Goal: Transaction & Acquisition: Purchase product/service

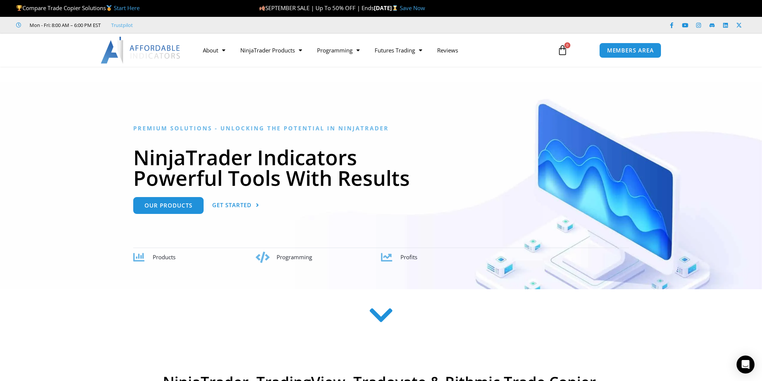
drag, startPoint x: 0, startPoint y: 0, endPoint x: 78, endPoint y: 169, distance: 186.3
click at [77, 171] on div at bounding box center [381, 185] width 762 height 207
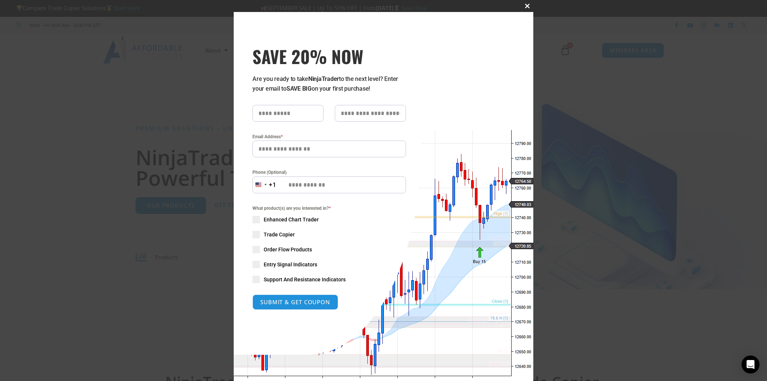
click at [523, 6] on span "SAVE 20% NOW popup" at bounding box center [527, 6] width 12 height 4
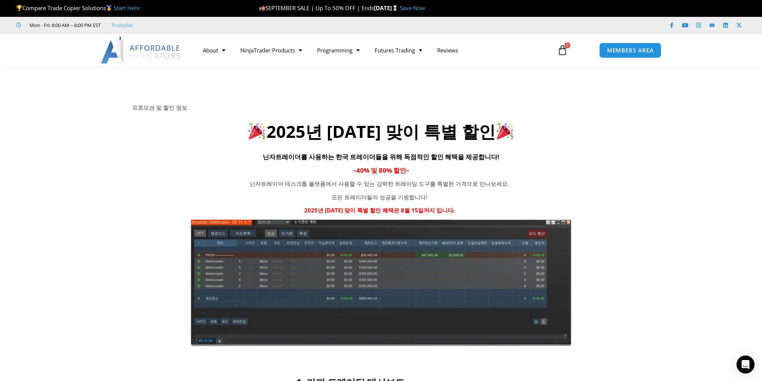
click at [673, 199] on div at bounding box center [381, 222] width 762 height 310
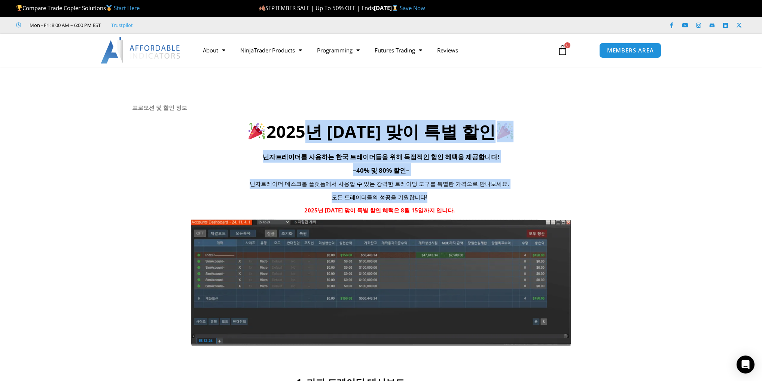
drag, startPoint x: 304, startPoint y: 141, endPoint x: 463, endPoint y: 199, distance: 169.7
click at [463, 199] on div "프로모션 및 할인 정보 2025년 광복절 맞이 특별 할인 닌자트레이더를 사용하는 한국 트레이더들을 위해 독점적인 할인 혜택을 제공합니다! – …" at bounding box center [381, 225] width 498 height 242
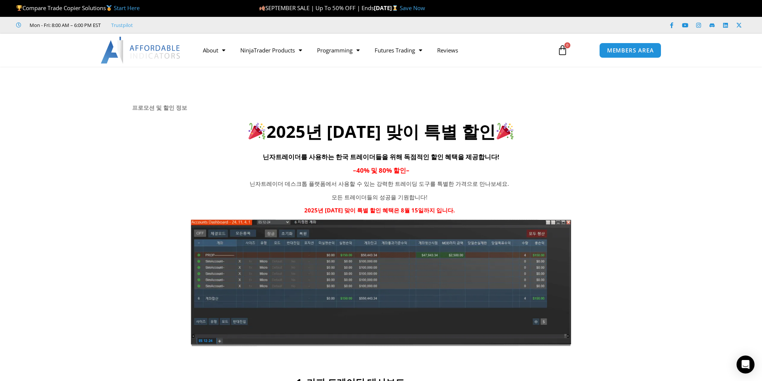
click at [660, 199] on div at bounding box center [381, 222] width 762 height 310
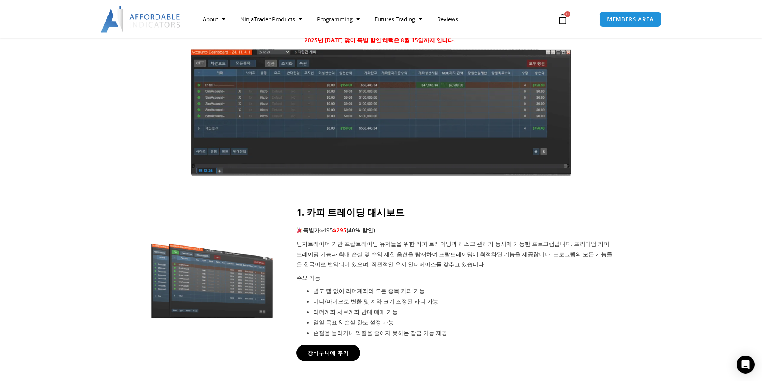
scroll to position [299, 0]
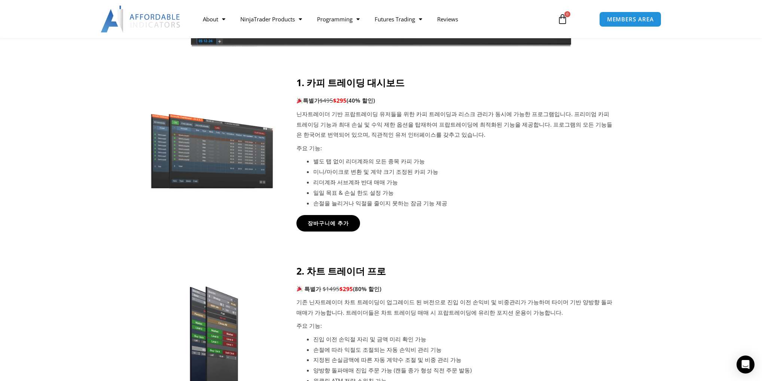
click at [690, 183] on div at bounding box center [381, 165] width 762 height 177
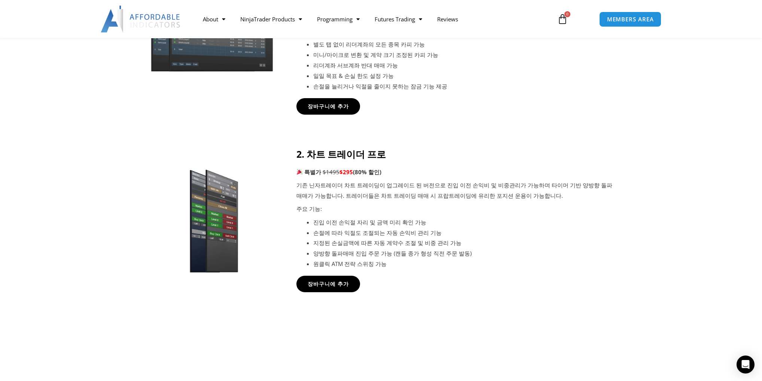
scroll to position [419, 0]
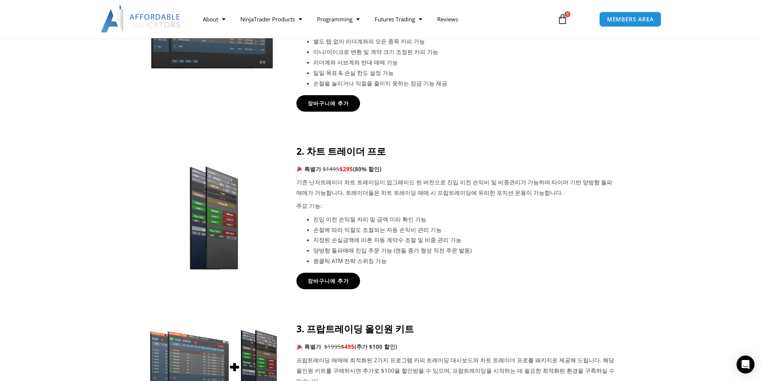
click at [688, 185] on icon at bounding box center [381, 179] width 763 height 90
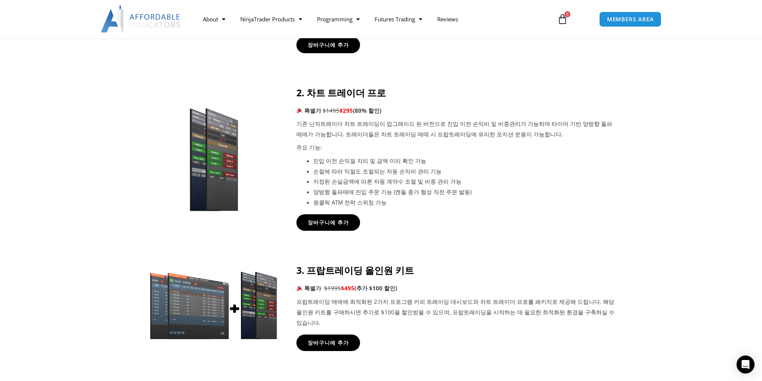
scroll to position [539, 0]
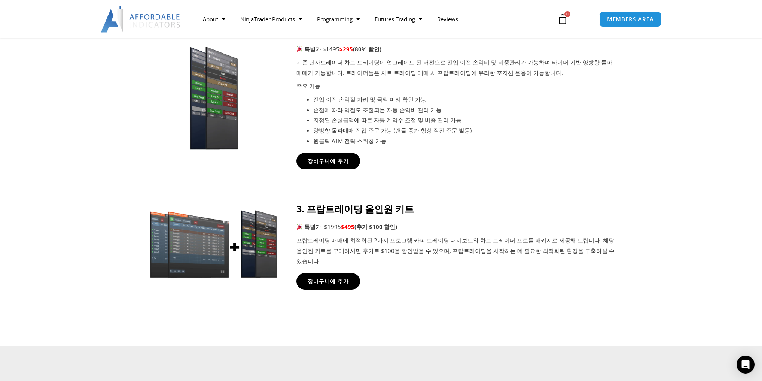
click at [669, 167] on div at bounding box center [381, 103] width 762 height 178
click at [644, 225] on icon at bounding box center [381, 236] width 763 height 90
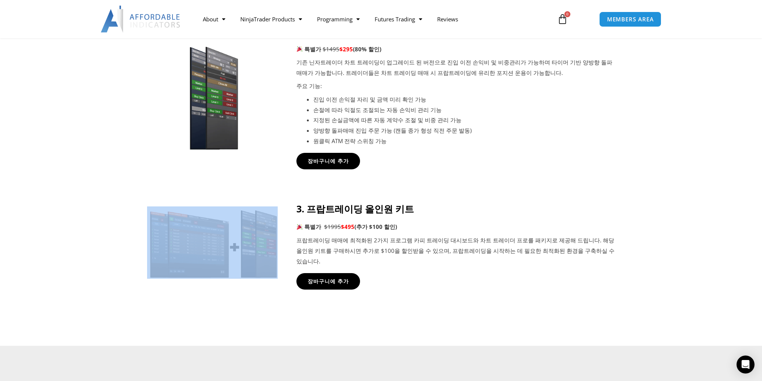
click at [644, 225] on icon at bounding box center [381, 236] width 763 height 90
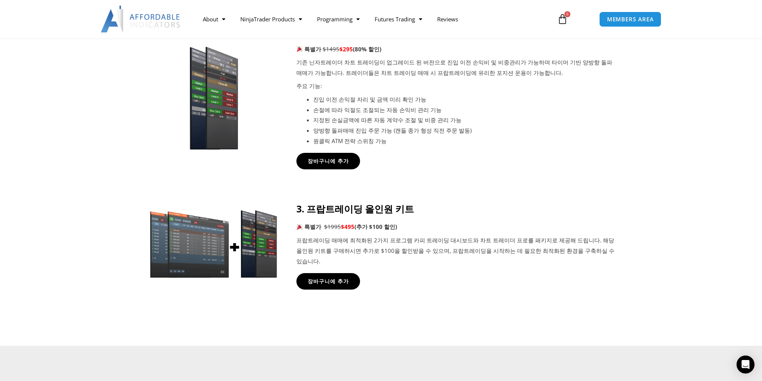
scroll to position [419, 0]
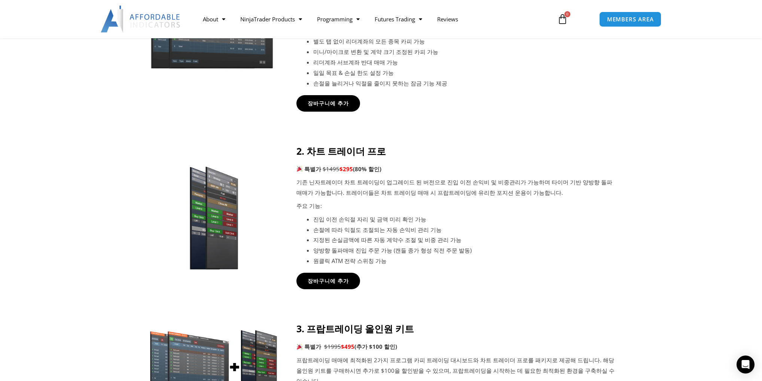
click at [644, 225] on div at bounding box center [381, 223] width 762 height 178
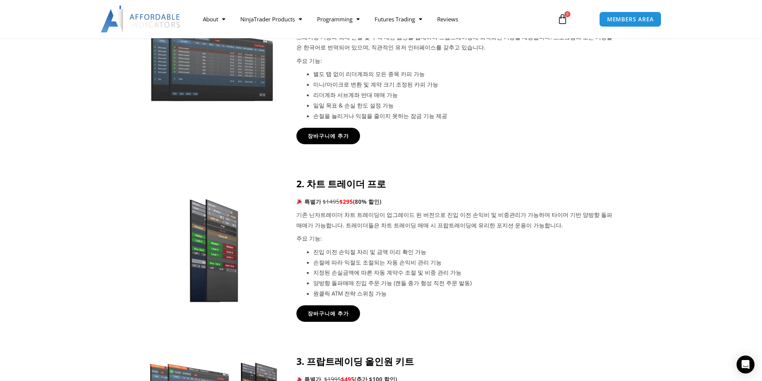
scroll to position [389, 0]
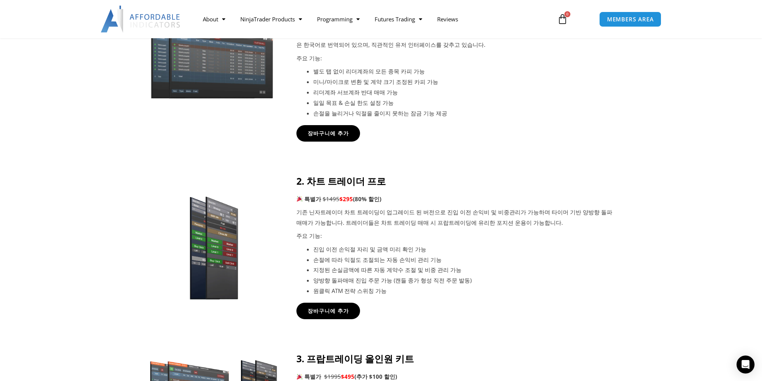
click at [644, 225] on icon at bounding box center [381, 209] width 763 height 90
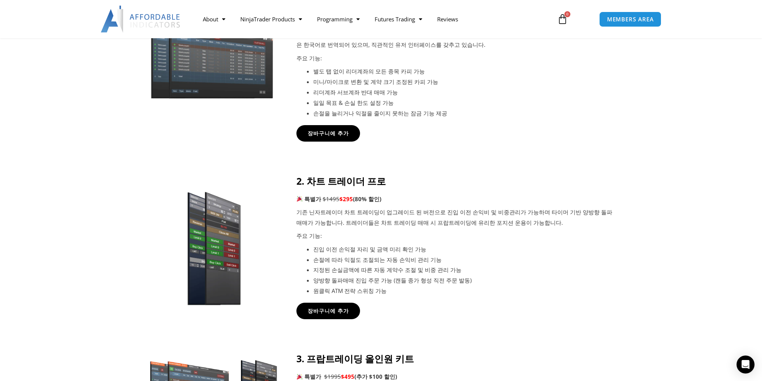
click at [223, 243] on img at bounding box center [212, 244] width 112 height 124
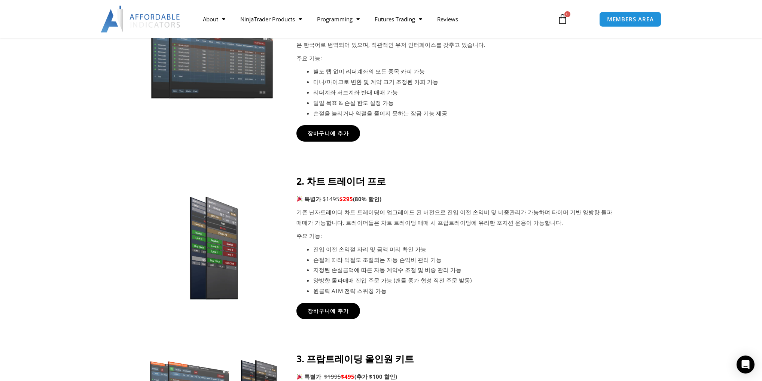
click at [687, 225] on icon at bounding box center [381, 209] width 763 height 90
click at [603, 223] on p "기존 닌자트레이더 차트 트레이딩이 업그레이드 된 버전으로 진입 이전 손익비 및 비중관리가 가능하며 타이머 기반 양방향 돌파매매가 가능합니다. …" at bounding box center [455, 217] width 319 height 21
click at [556, 209] on p "기존 닌자트레이더 차트 트레이딩이 업그레이드 된 버전으로 진입 이전 손익비 및 비중관리가 가능하며 타이머 기반 양방향 돌파매매가 가능합니다. …" at bounding box center [455, 217] width 319 height 21
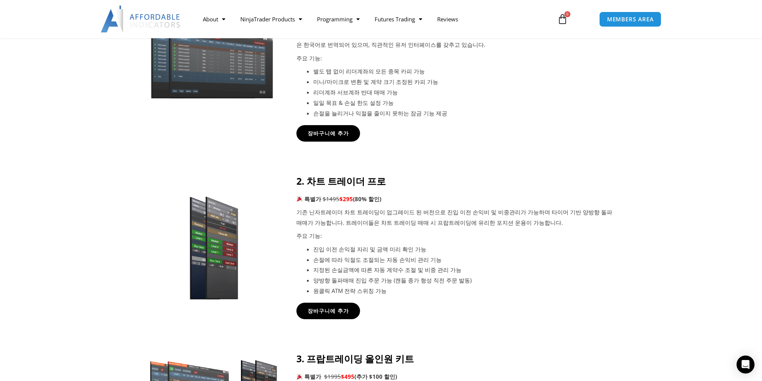
click at [556, 209] on p "기존 닌자트레이더 차트 트레이딩이 업그레이드 된 버전으로 진입 이전 손익비 및 비중관리가 가능하며 타이머 기반 양방향 돌파매매가 가능합니다. …" at bounding box center [455, 217] width 319 height 21
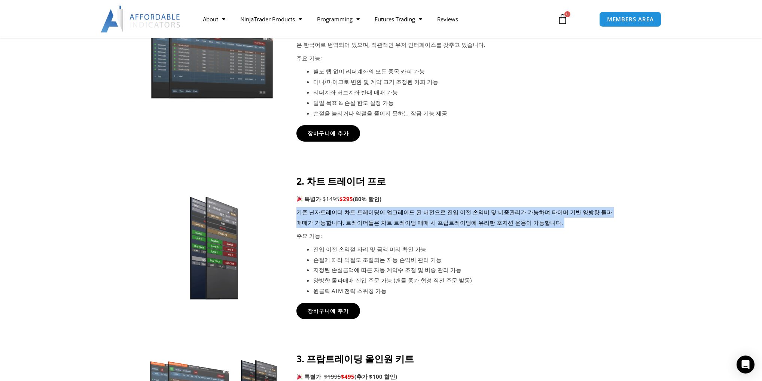
click at [556, 209] on p "기존 닌자트레이더 차트 트레이딩이 업그레이드 된 버전으로 진입 이전 손익비 및 비중관리가 가능하며 타이머 기반 양방향 돌파매매가 가능합니다. …" at bounding box center [455, 217] width 319 height 21
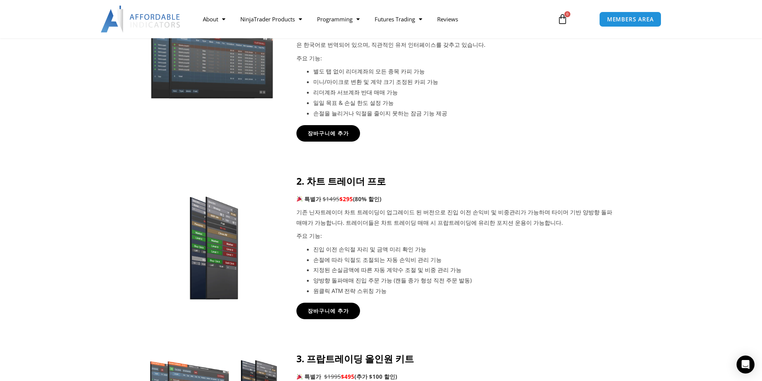
click at [527, 234] on p "주요 기능:" at bounding box center [455, 236] width 319 height 10
click at [108, 216] on icon at bounding box center [381, 209] width 763 height 90
click at [72, 206] on icon at bounding box center [381, 209] width 763 height 90
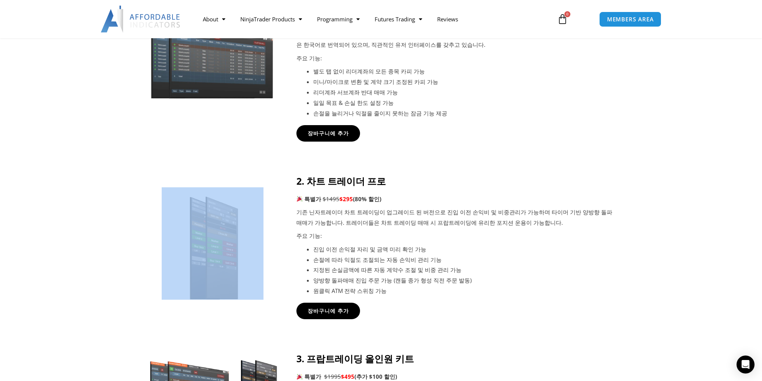
click at [72, 206] on icon at bounding box center [381, 209] width 763 height 90
click at [67, 216] on icon at bounding box center [381, 209] width 763 height 90
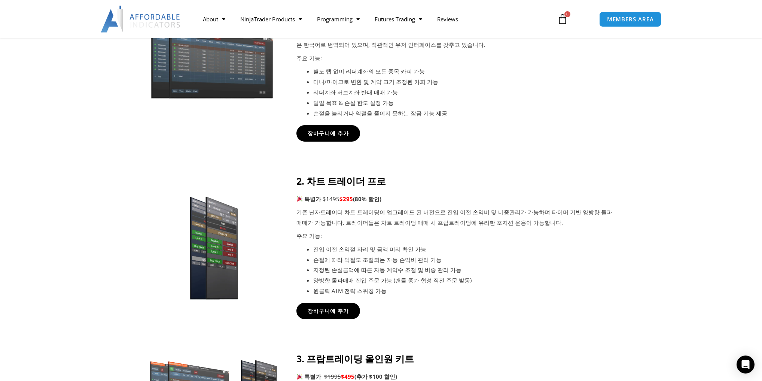
click at [74, 225] on icon at bounding box center [381, 209] width 763 height 90
click at [63, 215] on icon at bounding box center [381, 209] width 763 height 90
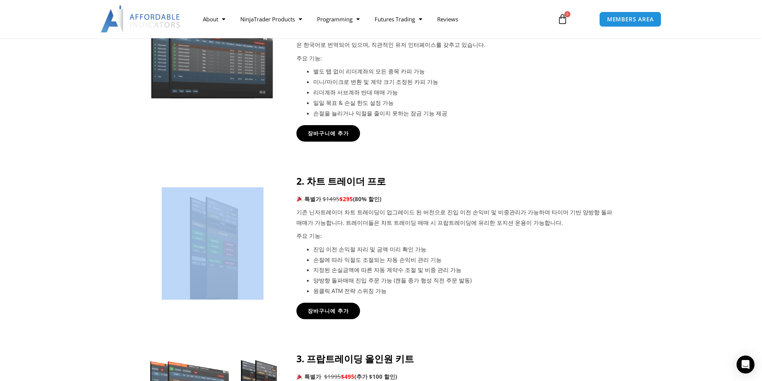
click at [63, 215] on icon at bounding box center [381, 209] width 763 height 90
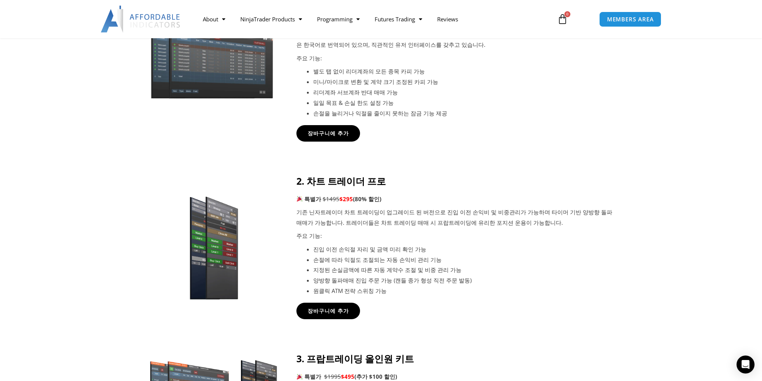
click at [63, 215] on icon at bounding box center [381, 209] width 763 height 90
click at [370, 244] on li "진입 이전 손익절 자리 및 금액 미리 확인 가능" at bounding box center [464, 249] width 302 height 10
click at [150, 237] on figure at bounding box center [212, 245] width 131 height 116
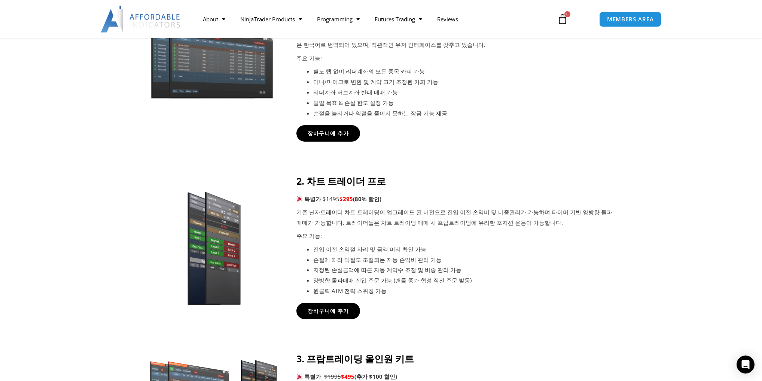
click at [234, 237] on img at bounding box center [212, 244] width 112 height 124
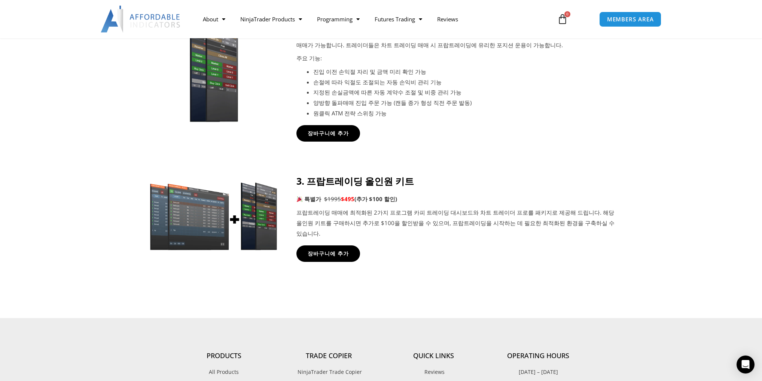
scroll to position [629, 0]
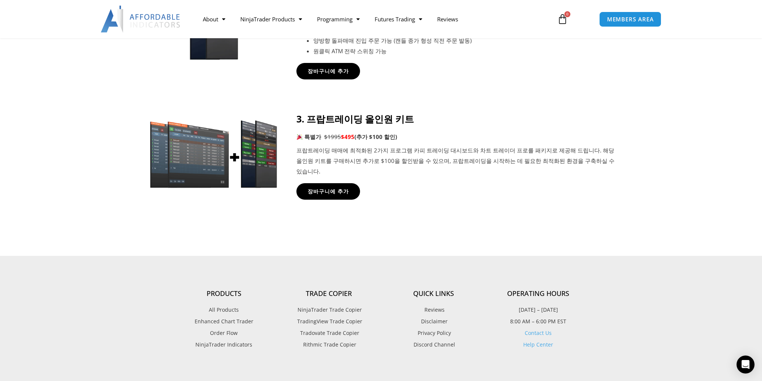
click at [536, 212] on div at bounding box center [381, 178] width 762 height 153
click at [320, 186] on link "장바구니에 추가" at bounding box center [328, 191] width 70 height 18
click at [77, 137] on icon at bounding box center [381, 146] width 763 height 90
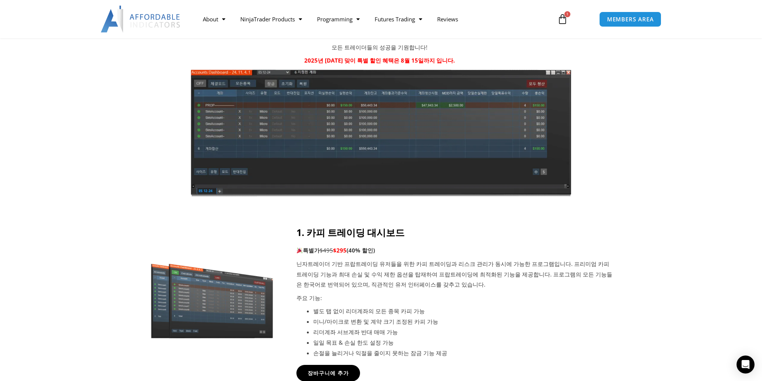
click at [75, 139] on div at bounding box center [381, 72] width 762 height 310
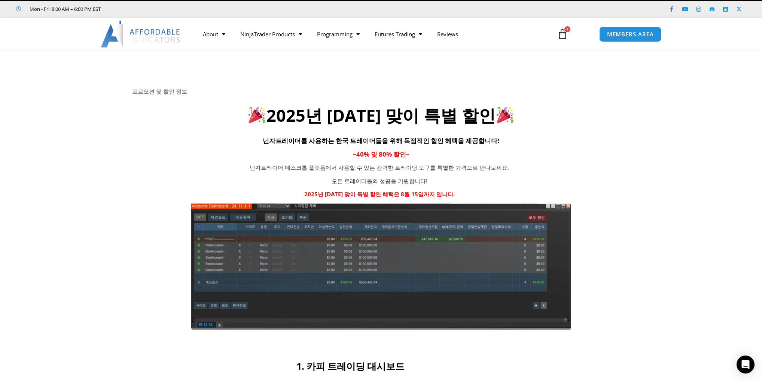
scroll to position [0, 0]
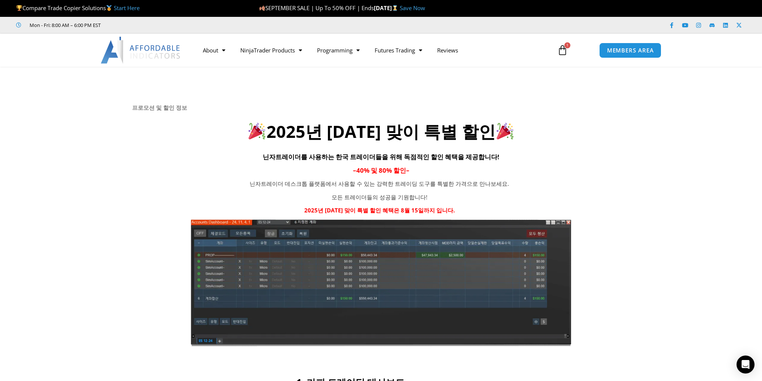
click at [76, 138] on icon at bounding box center [381, 111] width 763 height 90
click at [77, 138] on icon at bounding box center [381, 111] width 763 height 90
click at [77, 133] on icon at bounding box center [381, 111] width 763 height 90
click at [83, 151] on icon at bounding box center [381, 111] width 763 height 90
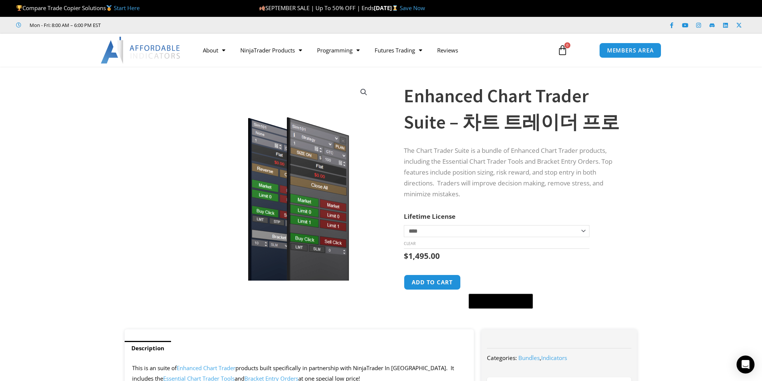
click at [139, 142] on img at bounding box center [284, 189] width 298 height 249
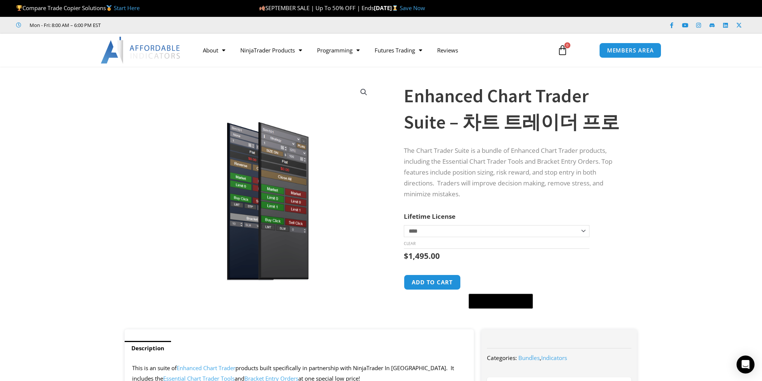
click at [663, 182] on section "**********" at bounding box center [381, 201] width 762 height 255
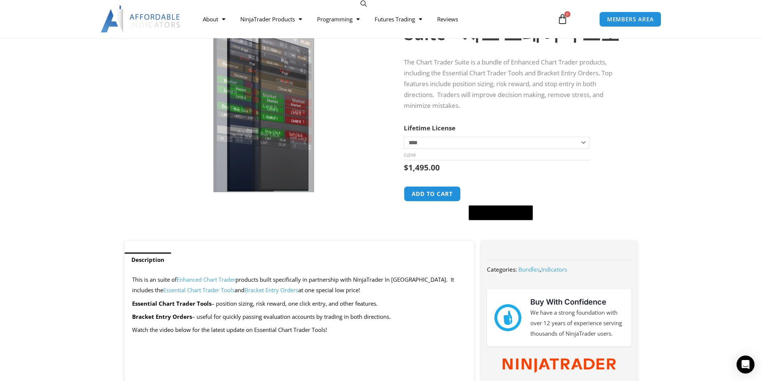
scroll to position [180, 0]
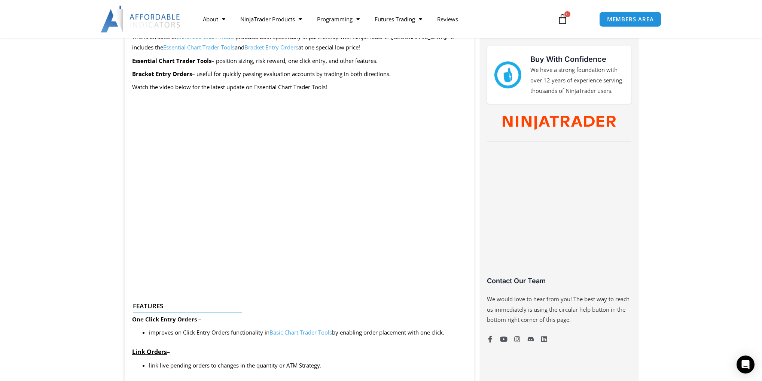
scroll to position [0, 0]
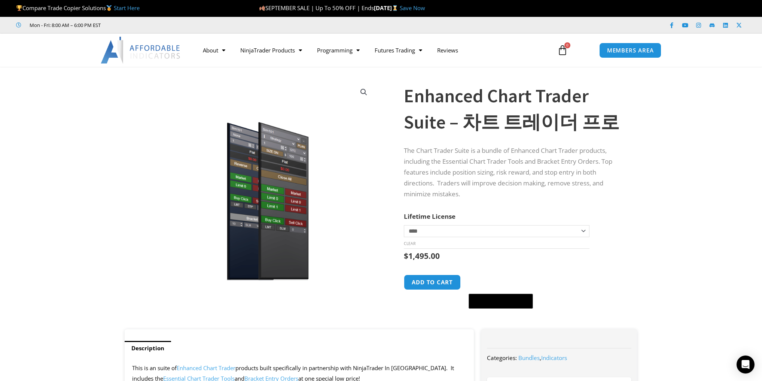
click at [75, 122] on section "**********" at bounding box center [381, 201] width 762 height 255
click at [69, 173] on section "**********" at bounding box center [381, 201] width 762 height 255
click at [668, 241] on section "**********" at bounding box center [381, 201] width 762 height 255
click at [575, 226] on select "**********" at bounding box center [497, 231] width 186 height 12
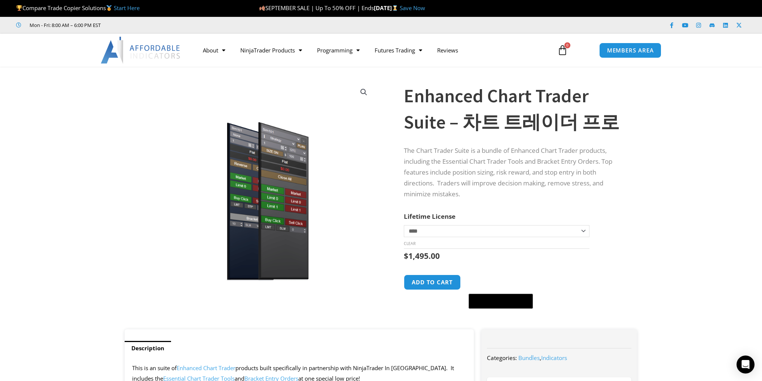
click at [632, 219] on div "**********" at bounding box center [522, 201] width 237 height 255
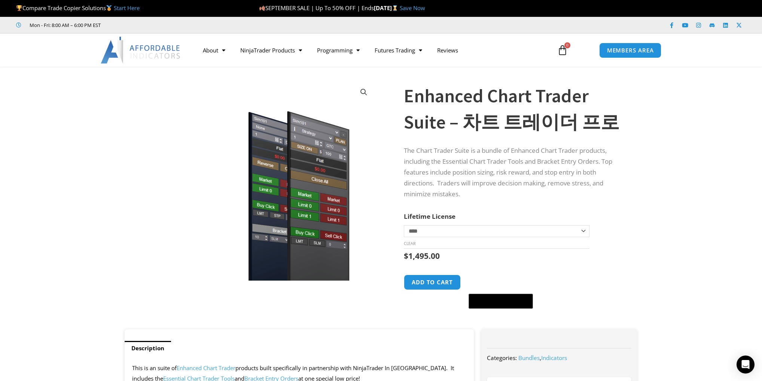
click at [119, 164] on section "**********" at bounding box center [381, 201] width 762 height 255
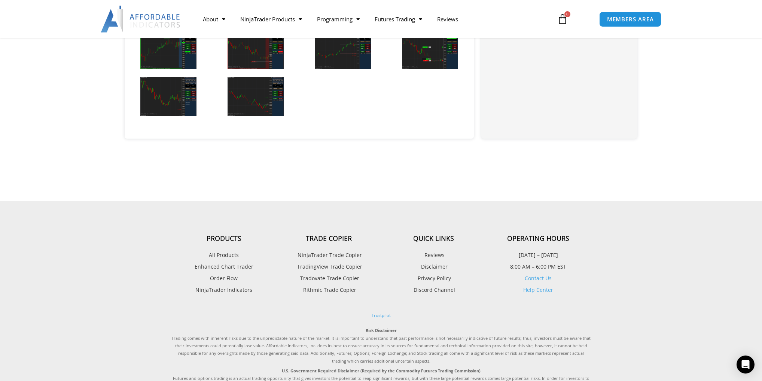
scroll to position [1108, 0]
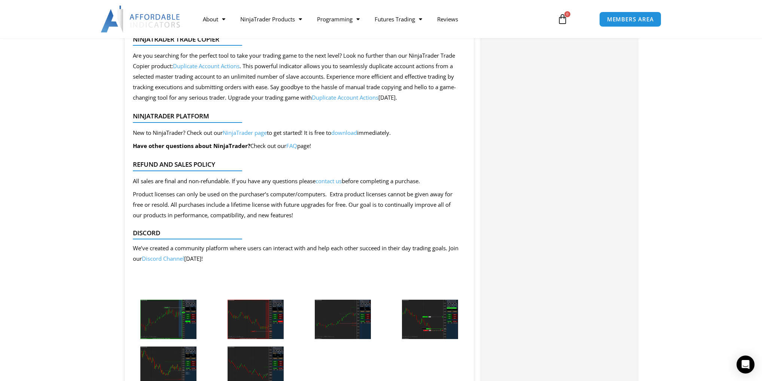
click at [174, 316] on img at bounding box center [168, 318] width 56 height 39
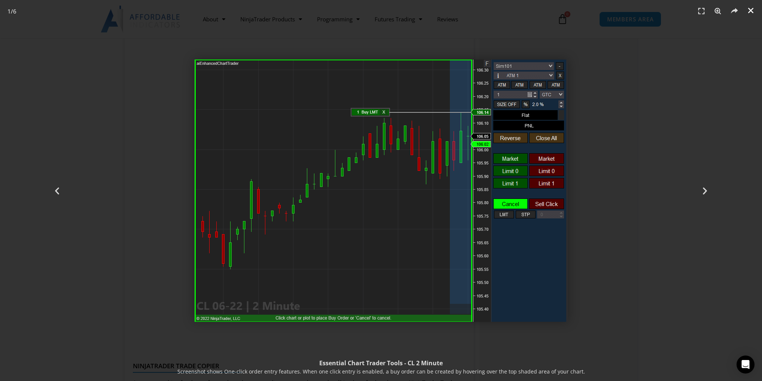
click at [750, 7] on icon "Close (Esc)" at bounding box center [750, 10] width 7 height 7
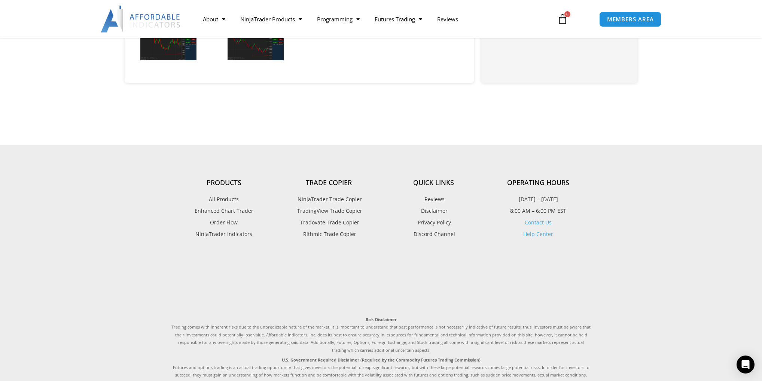
scroll to position [1647, 0]
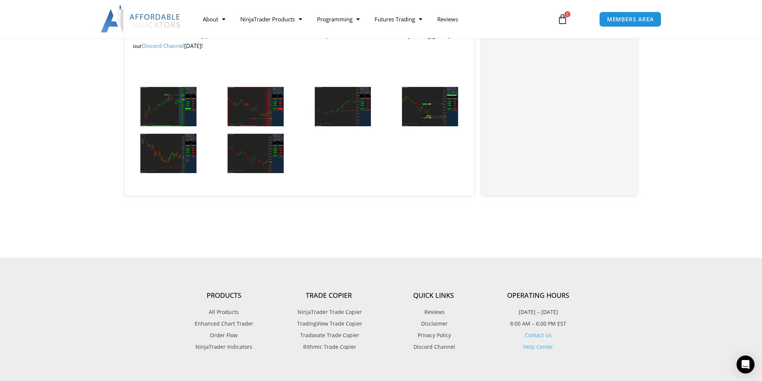
click at [257, 111] on img at bounding box center [256, 106] width 56 height 39
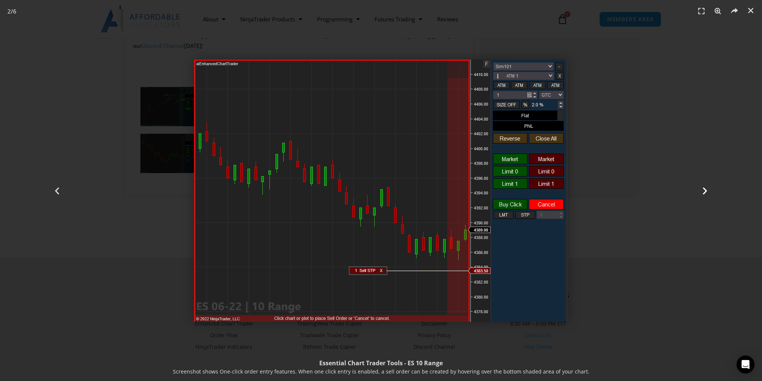
click at [705, 190] on icon "Next slide" at bounding box center [704, 190] width 9 height 9
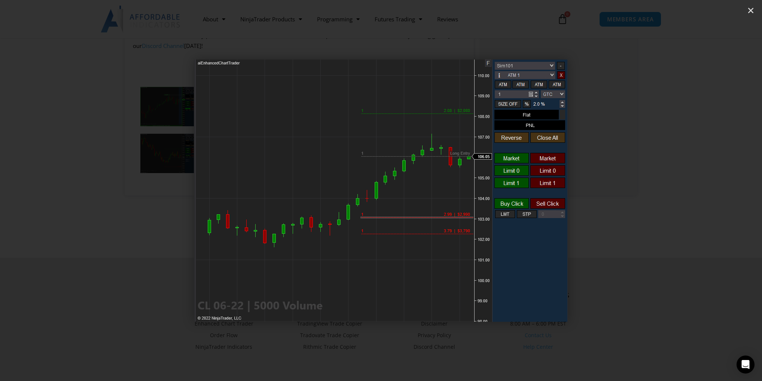
click at [704, 190] on icon "Next slide" at bounding box center [704, 190] width 9 height 9
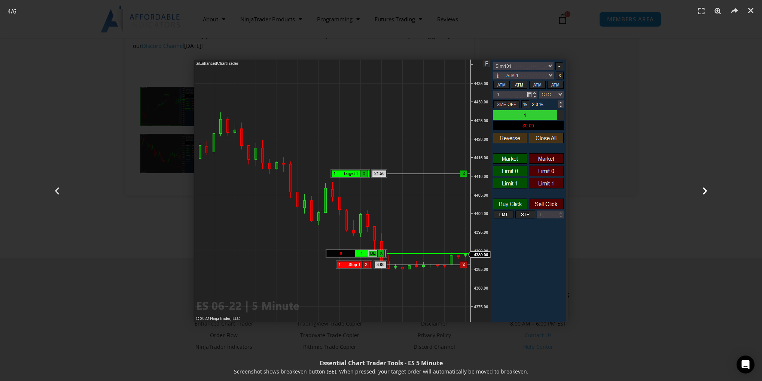
click at [703, 190] on icon "Next slide" at bounding box center [704, 190] width 9 height 9
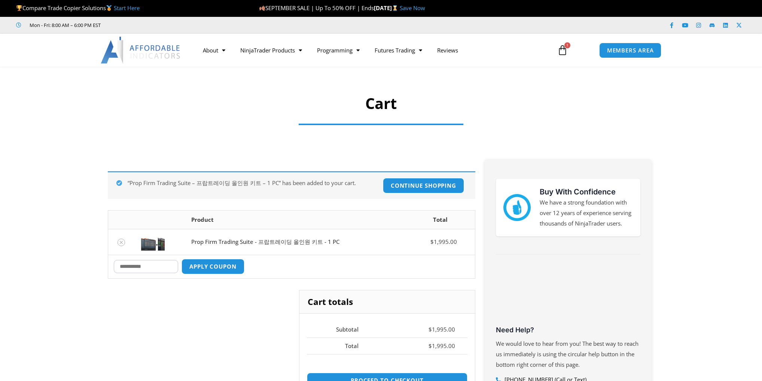
scroll to position [180, 0]
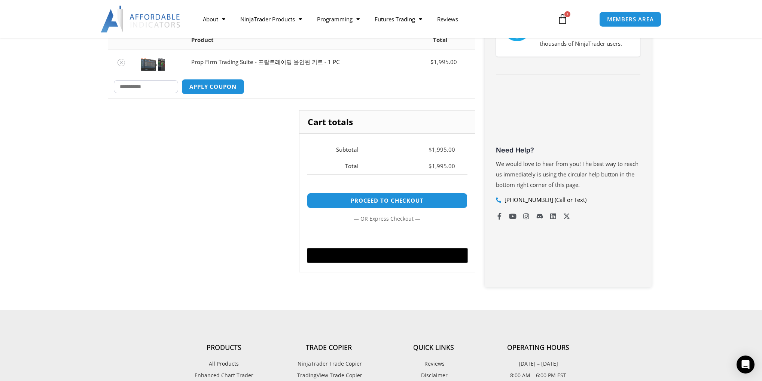
click at [202, 240] on div "Cart totals Subtotal $ 1,995.00 Total $ 1,995.00 Proceed to checkout — or —" at bounding box center [292, 196] width 368 height 173
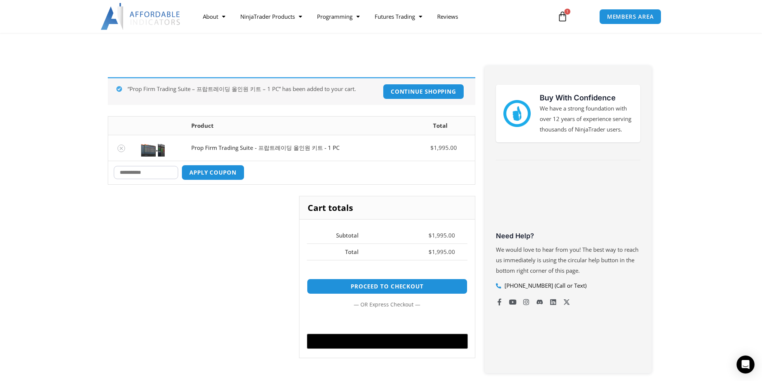
scroll to position [60, 0]
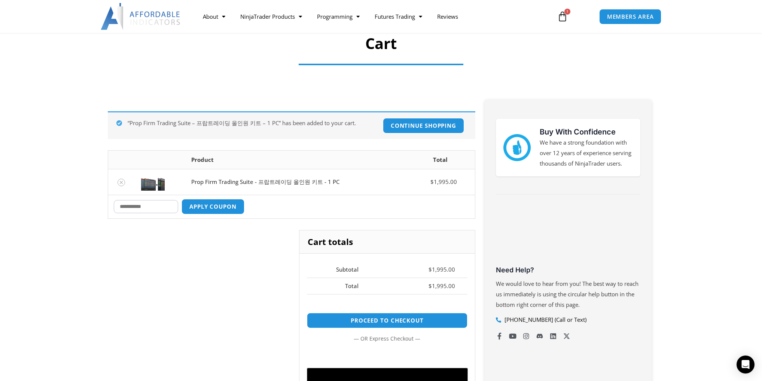
click at [157, 209] on input "Coupon:" at bounding box center [146, 206] width 64 height 13
type input "*"
type input "*****"
click at [182, 199] on button "Apply coupon" at bounding box center [213, 206] width 63 height 15
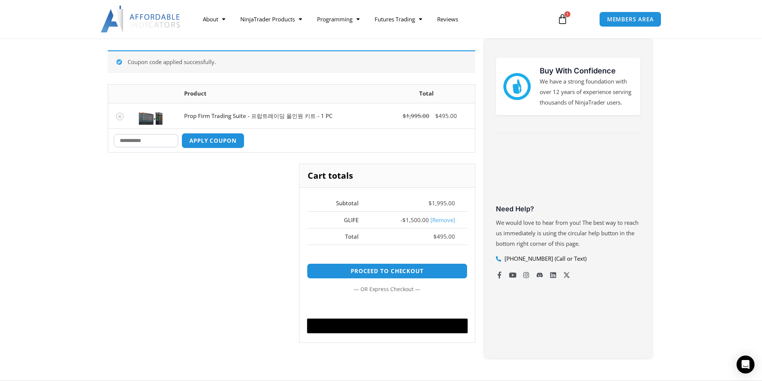
scroll to position [133, 0]
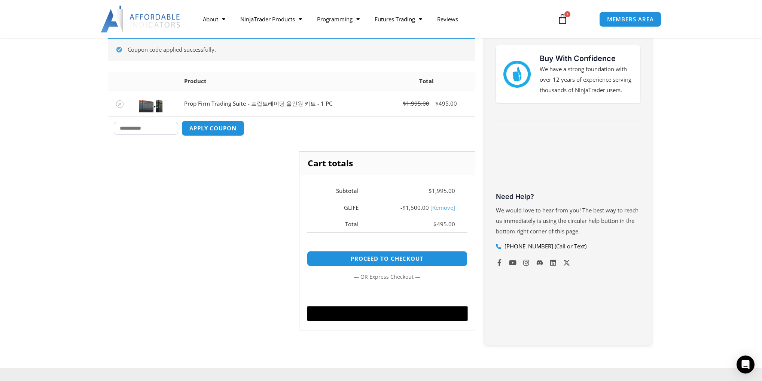
click at [179, 209] on div "Cart totals Subtotal $ 1,995.00 GLIFE - $ 1,500.00 [Remove] Total $ 495.00 Proc…" at bounding box center [292, 246] width 368 height 190
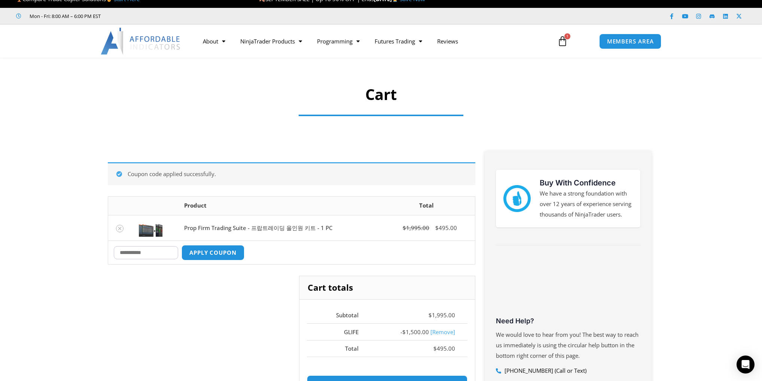
scroll to position [0, 0]
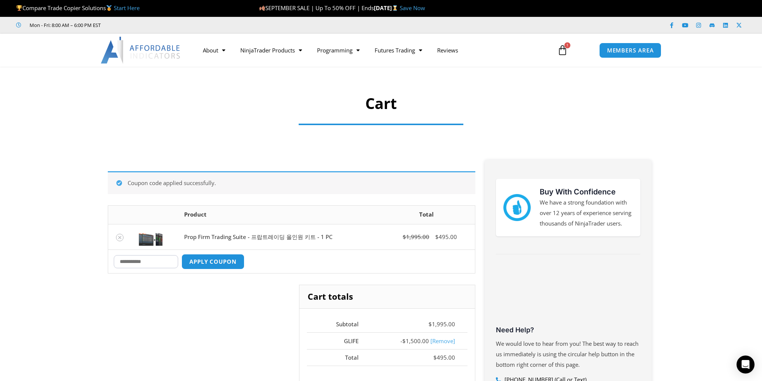
click at [66, 190] on section "Coupon code applied successfully. Remove item Thumbnail image Product Total Pro…" at bounding box center [381, 323] width 762 height 356
click at [40, 140] on section "Cart" at bounding box center [381, 106] width 762 height 78
click at [62, 86] on div at bounding box center [381, 91] width 762 height 43
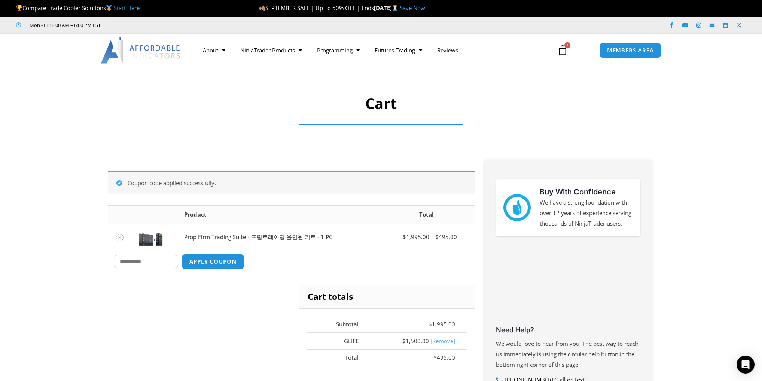
click at [61, 86] on div at bounding box center [381, 91] width 762 height 43
